Goal: Go to known website: Go to known website

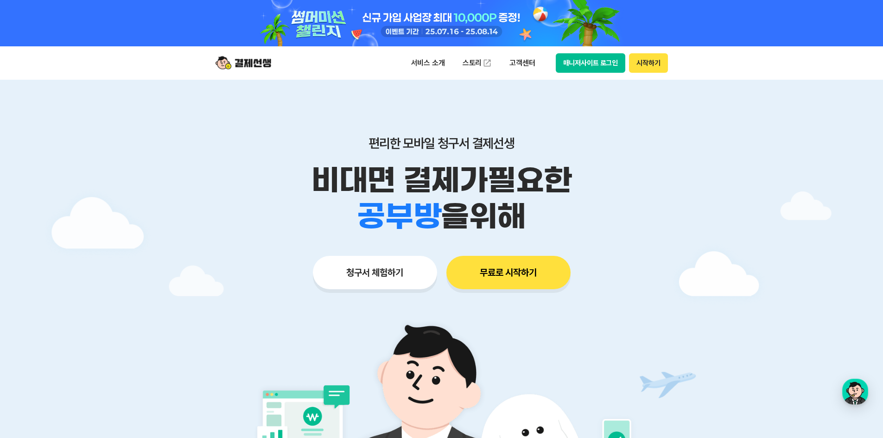
click at [598, 62] on button "매니저사이트 로그인" at bounding box center [591, 62] width 70 height 19
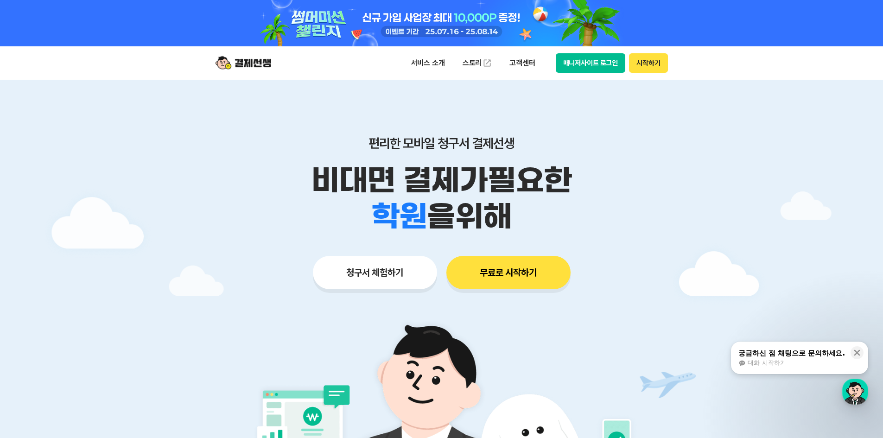
click at [601, 60] on button "매니저사이트 로그인" at bounding box center [591, 62] width 70 height 19
